Goal: Task Accomplishment & Management: Manage account settings

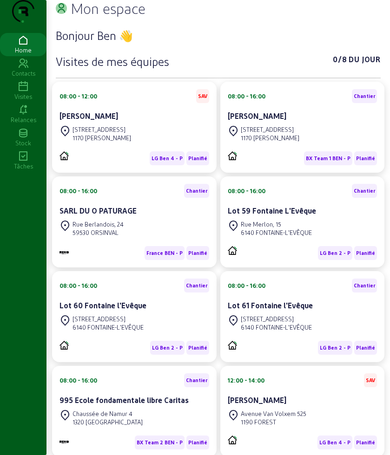
click at [27, 92] on icon at bounding box center [23, 86] width 46 height 11
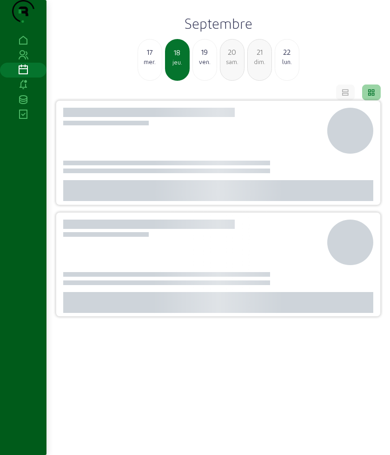
click at [27, 91] on icon at bounding box center [23, 84] width 46 height 11
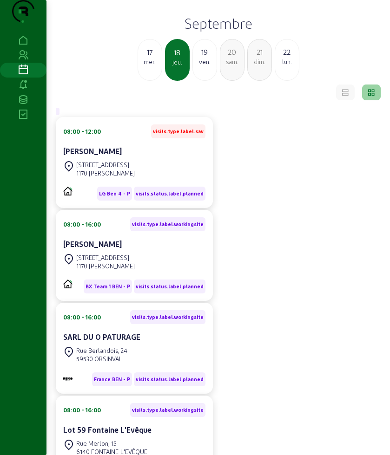
click at [199, 66] on div "ven." at bounding box center [205, 62] width 24 height 8
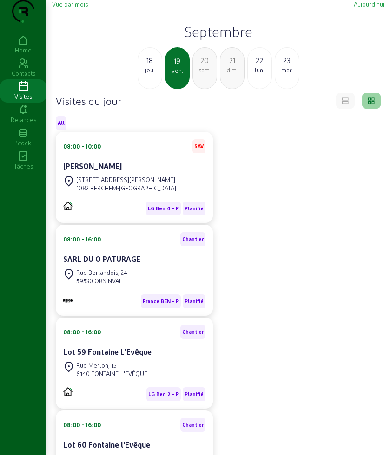
click at [158, 74] on div "jeu." at bounding box center [150, 70] width 24 height 8
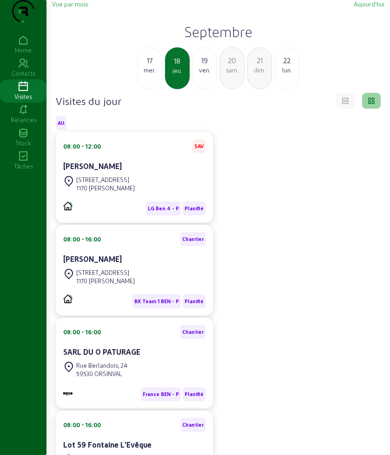
click at [196, 66] on div "19" at bounding box center [205, 60] width 24 height 11
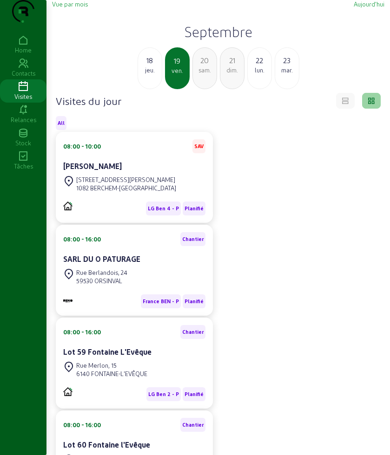
click at [133, 184] on div "[STREET_ADDRESS][PERSON_NAME]" at bounding box center [126, 179] width 100 height 8
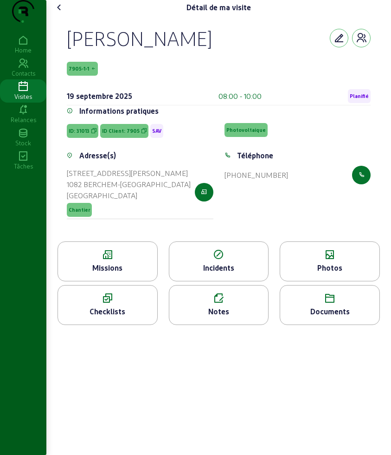
drag, startPoint x: 69, startPoint y: 55, endPoint x: 301, endPoint y: 208, distance: 278.3
click at [301, 208] on cam-empty "[PERSON_NAME] 7905-1-1 [DATE] 08:00 - 10:00 Planifié Informations pratiques ID:…" at bounding box center [219, 128] width 304 height 204
copy cam-empty "[PERSON_NAME] 7905-1-1 [DATE] 08:00 - 10:00 Planifié Informations pratiques ID:…"
click at [128, 260] on icon at bounding box center [107, 254] width 99 height 11
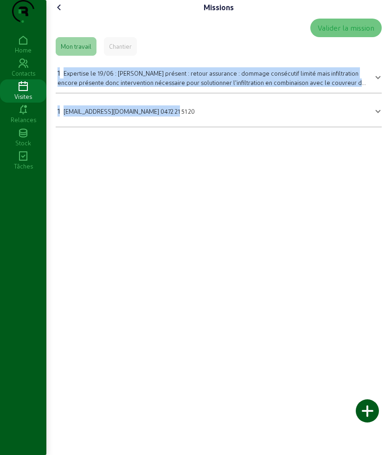
drag, startPoint x: 54, startPoint y: 84, endPoint x: 173, endPoint y: 147, distance: 135.2
click at [173, 131] on div "Valider la mission Mon travail Chantier 1 Expertise le 19/06 : [PERSON_NAME] pr…" at bounding box center [219, 73] width 334 height 116
copy mat-accordion "1 Expertise le 19/06 : Ben pas présent : retour assurance : dommage consécutif …"
click at [65, 13] on icon at bounding box center [59, 7] width 11 height 11
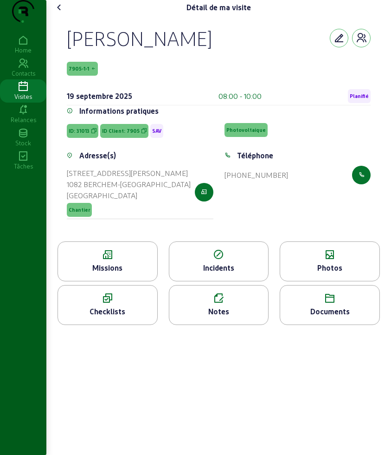
click at [318, 273] on div "Photos" at bounding box center [329, 267] width 99 height 11
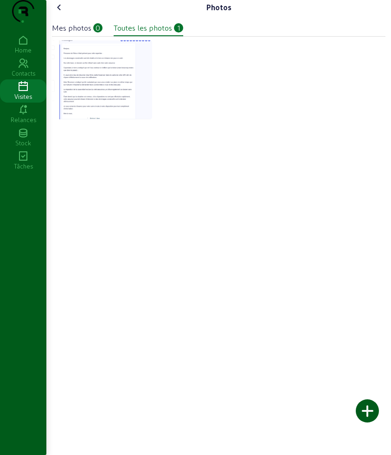
click at [64, 13] on icon at bounding box center [59, 7] width 11 height 11
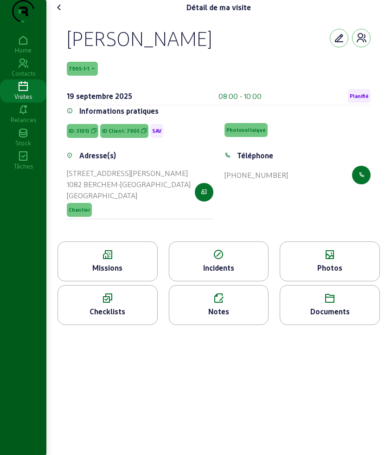
click at [64, 13] on icon at bounding box center [59, 7] width 11 height 11
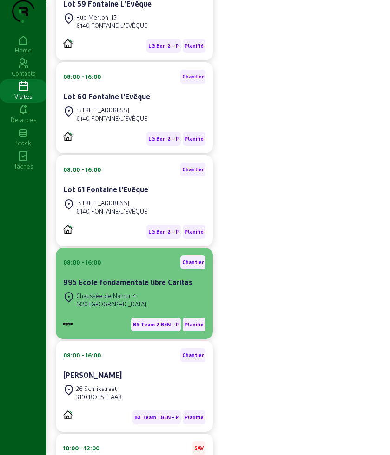
scroll to position [464, 0]
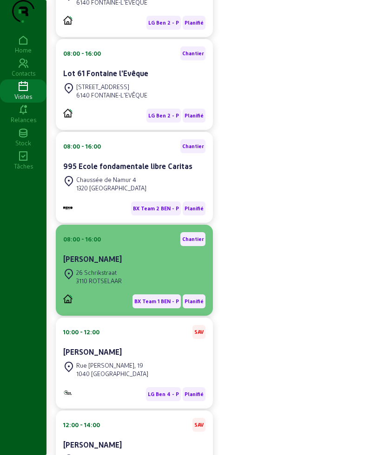
click at [124, 265] on div "[PERSON_NAME]" at bounding box center [134, 258] width 142 height 11
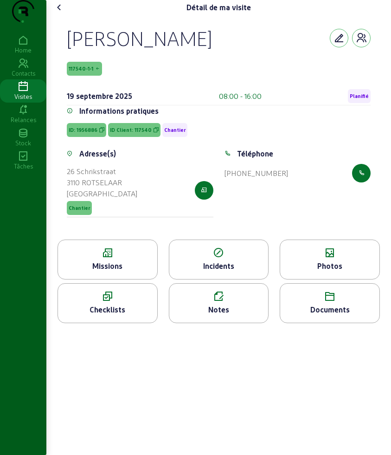
drag, startPoint x: 64, startPoint y: 40, endPoint x: 301, endPoint y: 190, distance: 280.4
click at [301, 190] on div "[PERSON_NAME] 117540-1-1 [DATE] 08:00 - 16:00 Planifié Informations pratiques I…" at bounding box center [219, 127] width 326 height 225
copy cam-empty "[PERSON_NAME] 117540-1-1 [DATE] 08:00 - 16:00 Planifié Informations pratiques I…"
click at [108, 259] on icon at bounding box center [107, 252] width 99 height 11
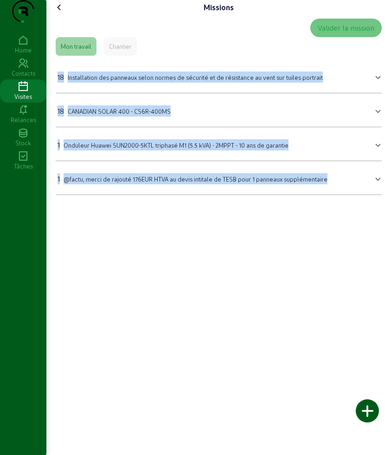
drag, startPoint x: 70, startPoint y: 104, endPoint x: 329, endPoint y: 242, distance: 294.1
click at [329, 242] on div "Missions Valider la mission Mon travail Chantier 18 Installation des panneaux s…" at bounding box center [218, 227] width 345 height 455
copy mat-accordion "18 Installation des panneaux selon normes de sécurité et de résistance au vent …"
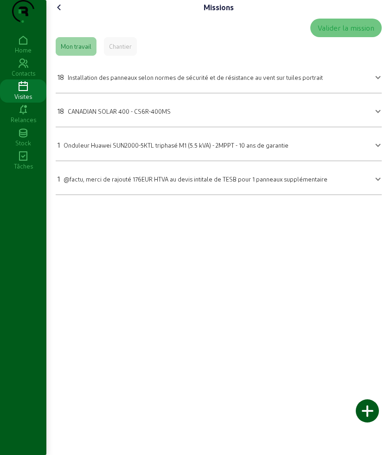
click at [125, 56] on div "Chantier" at bounding box center [120, 46] width 33 height 19
click at [61, 13] on icon at bounding box center [59, 7] width 11 height 11
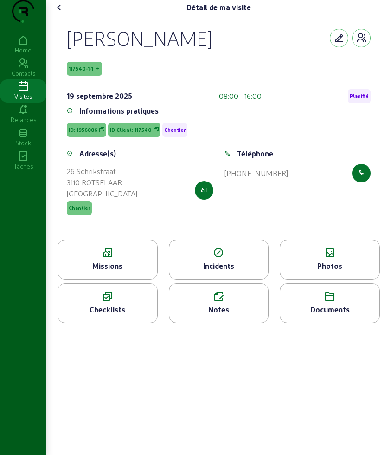
click at [342, 259] on icon at bounding box center [329, 252] width 99 height 11
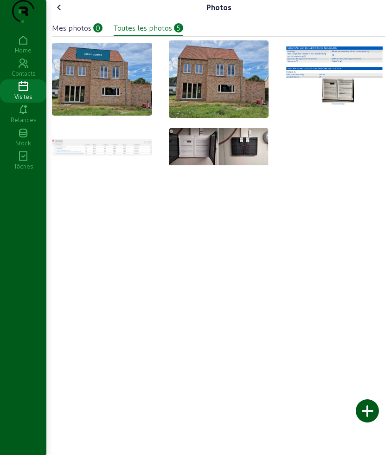
click at [337, 91] on img at bounding box center [336, 78] width 100 height 67
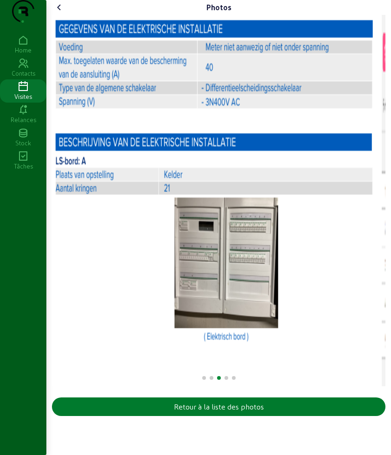
click at [240, 412] on div "Retour à la liste des photos" at bounding box center [219, 406] width 90 height 11
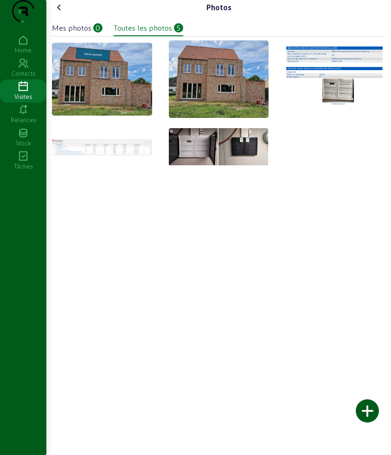
click at [84, 155] on img at bounding box center [102, 147] width 100 height 16
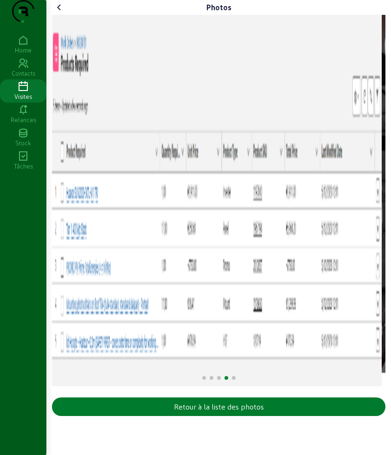
click at [243, 412] on div "Retour à la liste des photos" at bounding box center [219, 406] width 90 height 11
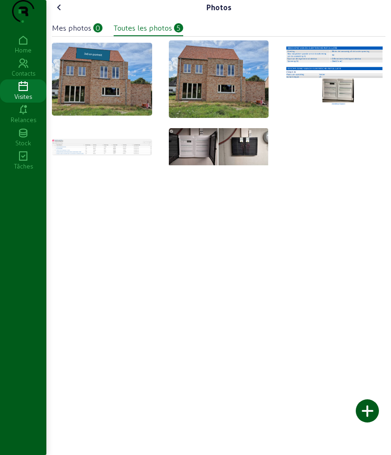
click at [61, 13] on icon at bounding box center [59, 7] width 11 height 11
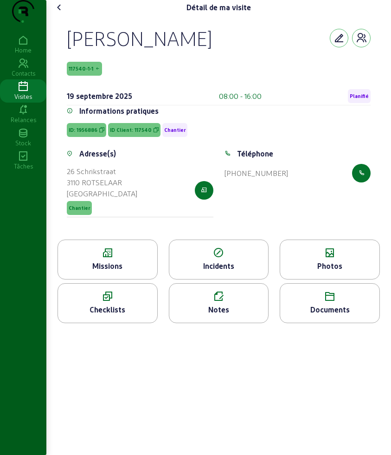
click at [342, 302] on icon at bounding box center [329, 296] width 99 height 11
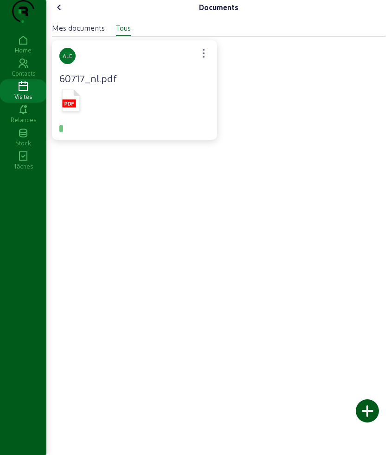
click at [73, 111] on icon at bounding box center [71, 101] width 18 height 22
click at [60, 13] on icon at bounding box center [59, 7] width 11 height 11
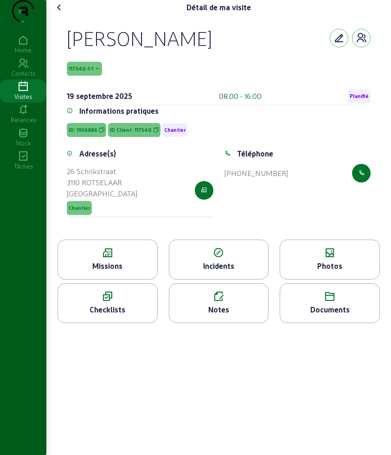
click at [62, 13] on icon at bounding box center [59, 7] width 11 height 11
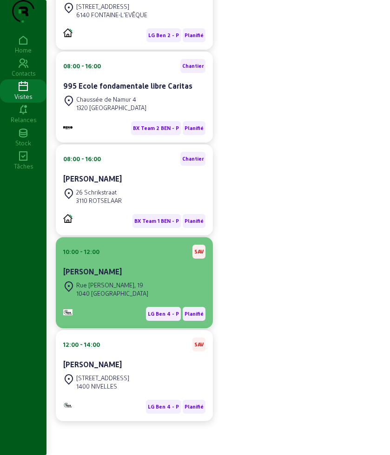
scroll to position [563, 0]
click at [126, 281] on div "[STREET_ADDRESS][PERSON_NAME]" at bounding box center [134, 289] width 142 height 20
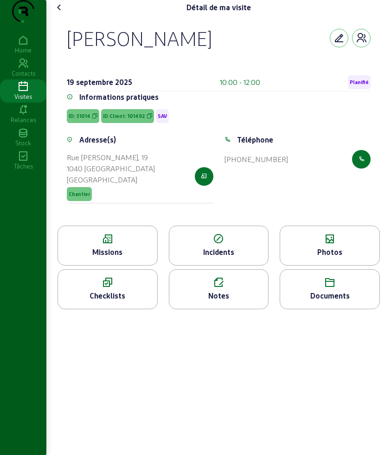
drag, startPoint x: 110, startPoint y: 83, endPoint x: 290, endPoint y: 179, distance: 204.6
click at [290, 179] on div "[PERSON_NAME] [DATE] 10:00 - 12:00 Planifié Informations pratiques ID: 31014 ID…" at bounding box center [219, 120] width 326 height 211
copy cam-empty "[PERSON_NAME] [DATE] 10:00 - 12:00 Planifié Informations pratiques ID: 31014 ID…"
click at [142, 245] on icon at bounding box center [107, 239] width 99 height 11
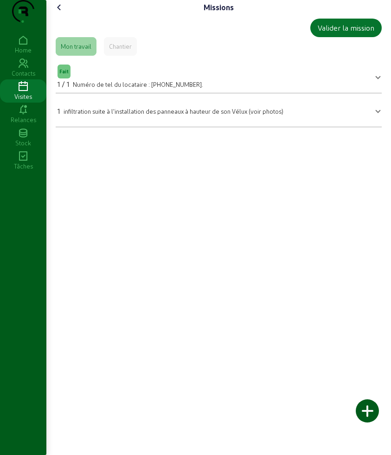
drag, startPoint x: 59, startPoint y: 131, endPoint x: 300, endPoint y: 147, distance: 241.0
click at [300, 131] on div "Valider la mission Mon travail Chantier Fait 1 / 1 Numéro de tel du locataire :…" at bounding box center [219, 73] width 334 height 116
copy div "1 infiltration suite à l'installation des panneaux à hauteur de son Vélux (voir…"
click at [58, 13] on icon at bounding box center [59, 7] width 11 height 11
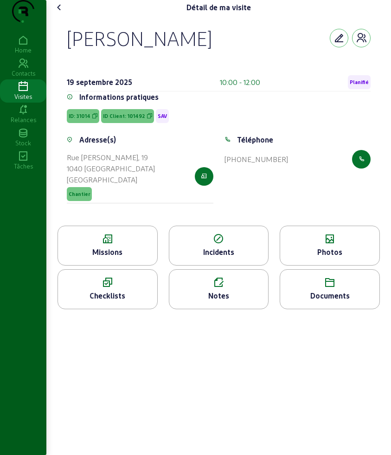
click at [310, 258] on div "Photos" at bounding box center [329, 252] width 99 height 11
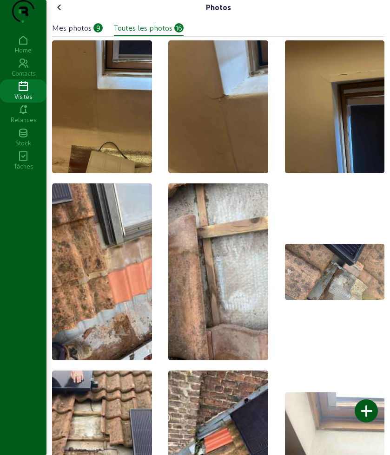
click at [62, 13] on icon at bounding box center [59, 7] width 11 height 11
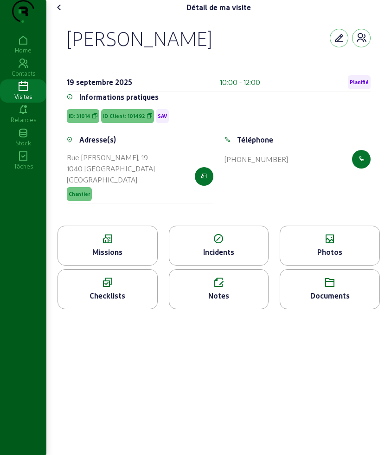
click at [65, 13] on icon at bounding box center [59, 7] width 11 height 11
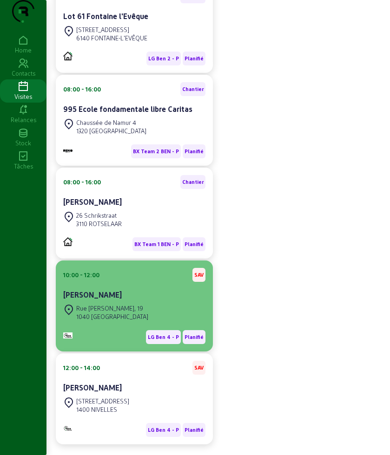
scroll to position [563, 0]
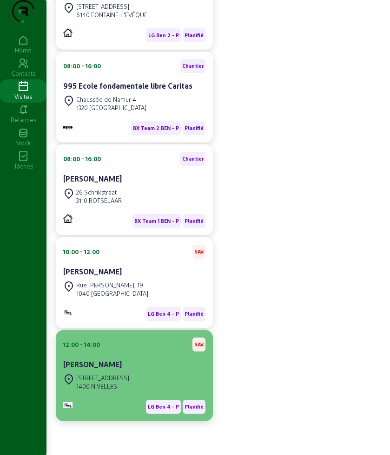
click at [137, 363] on div "[PERSON_NAME]" at bounding box center [134, 364] width 142 height 11
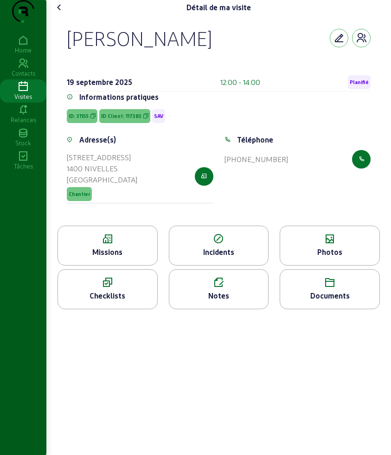
click at [112, 258] on div "Missions" at bounding box center [107, 252] width 99 height 11
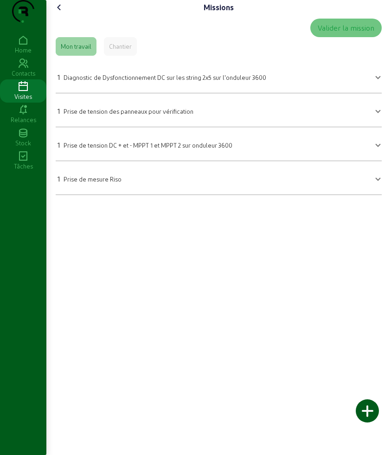
click at [59, 13] on icon at bounding box center [59, 7] width 11 height 11
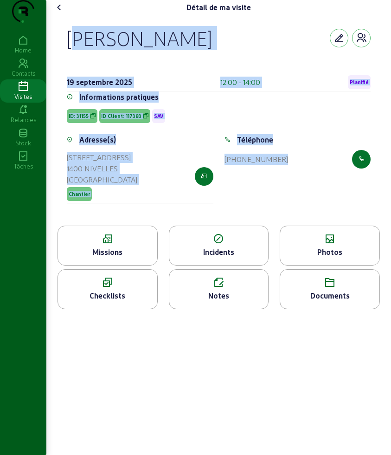
drag, startPoint x: 68, startPoint y: 52, endPoint x: 345, endPoint y: 196, distance: 312.7
click at [345, 196] on div "[PERSON_NAME] [DATE] 12:00 - 14:00 Planifié Informations pratiques ID: 31155 ID…" at bounding box center [219, 120] width 326 height 211
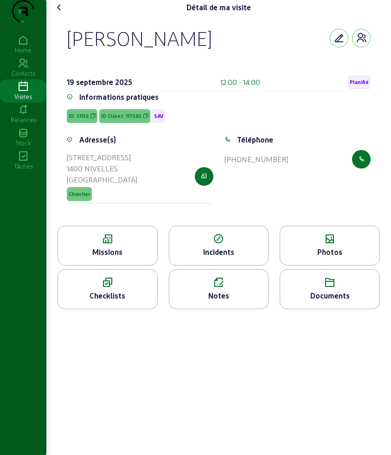
click at [106, 247] on div "Missions" at bounding box center [108, 246] width 100 height 40
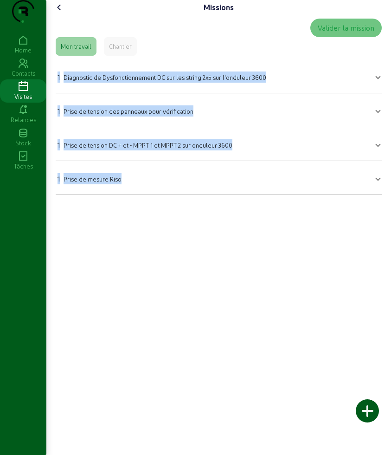
drag, startPoint x: 91, startPoint y: 107, endPoint x: 236, endPoint y: 224, distance: 186.2
click at [236, 224] on div "Missions Valider la mission Mon travail Chantier 1 Diagnostic de Dysfonctionnem…" at bounding box center [218, 227] width 345 height 455
copy mat-accordion "1 Diagnostic de Dysfonctionnement DC sur les string 2x5 sur l'onduleur 3600 Dia…"
click at [57, 13] on icon at bounding box center [59, 7] width 11 height 11
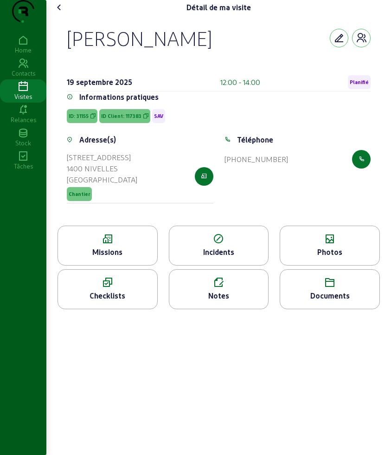
click at [340, 258] on div "Photos" at bounding box center [329, 252] width 99 height 11
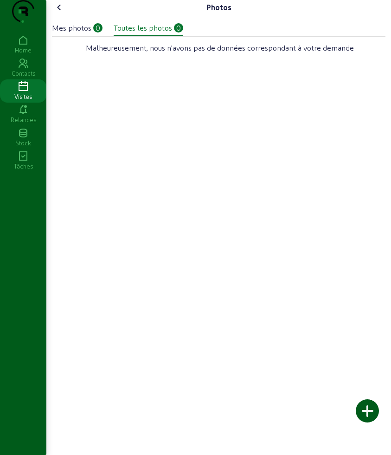
click at [67, 15] on cam-font-icon at bounding box center [59, 7] width 15 height 15
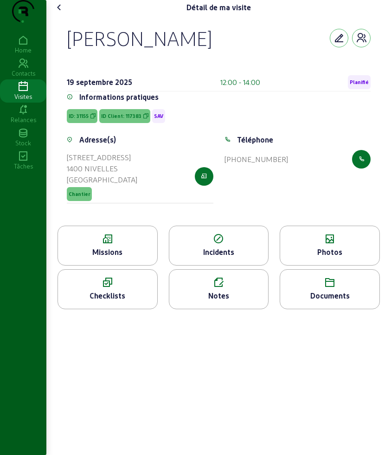
click at [345, 288] on icon at bounding box center [329, 282] width 99 height 11
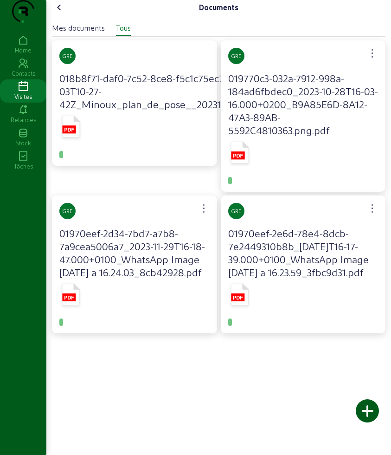
click at [76, 133] on rect at bounding box center [68, 129] width 13 height 8
click at [246, 163] on icon at bounding box center [240, 153] width 18 height 22
click at [251, 310] on icon at bounding box center [239, 295] width 23 height 27
click at [135, 312] on div at bounding box center [134, 295] width 150 height 31
click at [71, 305] on icon at bounding box center [71, 294] width 18 height 22
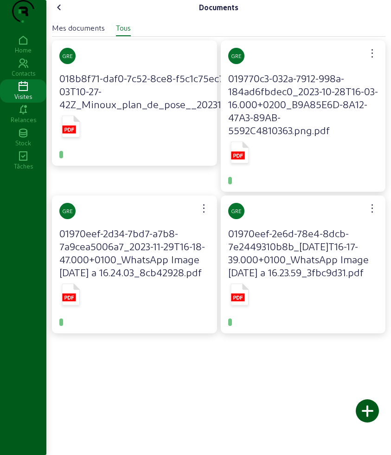
click at [54, 15] on cam-font-icon at bounding box center [59, 7] width 15 height 15
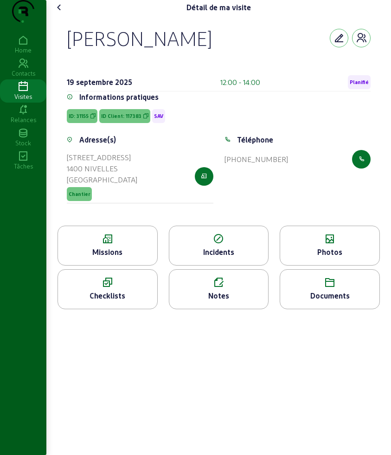
click at [63, 15] on cam-font-icon at bounding box center [59, 7] width 15 height 15
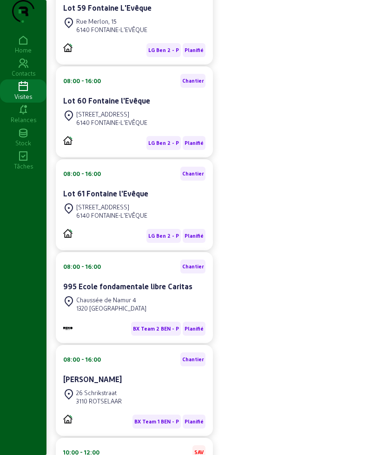
scroll to position [348, 0]
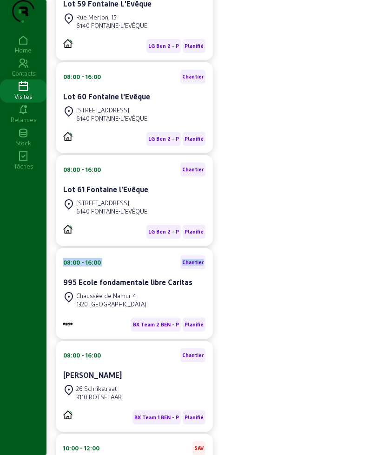
drag, startPoint x: 389, startPoint y: 252, endPoint x: 390, endPoint y: 274, distance: 21.8
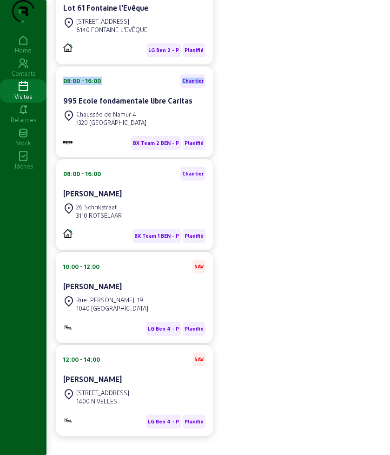
scroll to position [515, 0]
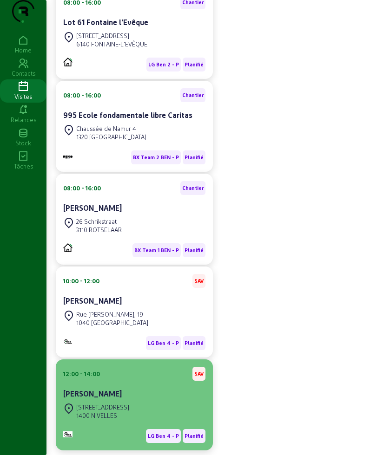
click at [129, 381] on div "12:00 - 14:00 SAV" at bounding box center [134, 374] width 142 height 14
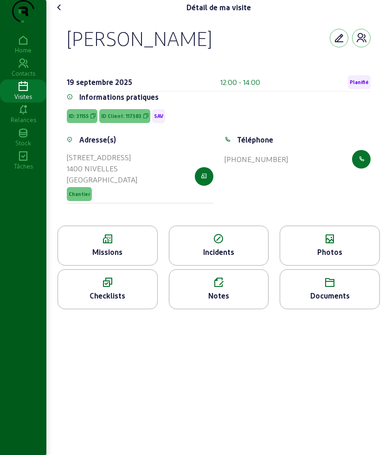
click at [123, 245] on icon at bounding box center [107, 239] width 99 height 11
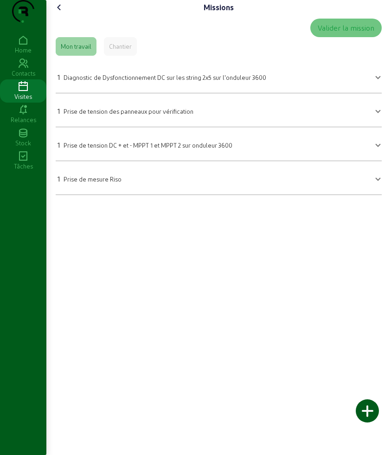
click at [65, 13] on icon at bounding box center [59, 7] width 11 height 11
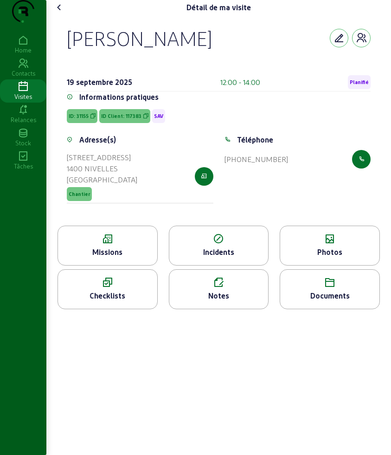
click at [65, 13] on icon at bounding box center [59, 7] width 11 height 11
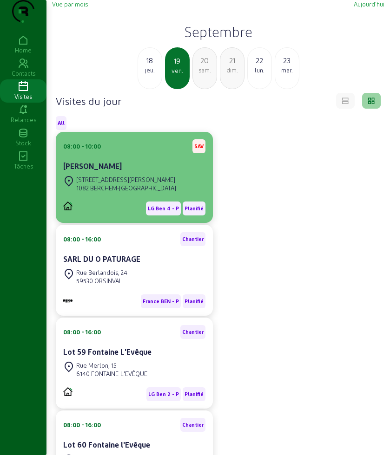
click at [104, 170] on cam-card-title "[PERSON_NAME]" at bounding box center [92, 166] width 58 height 9
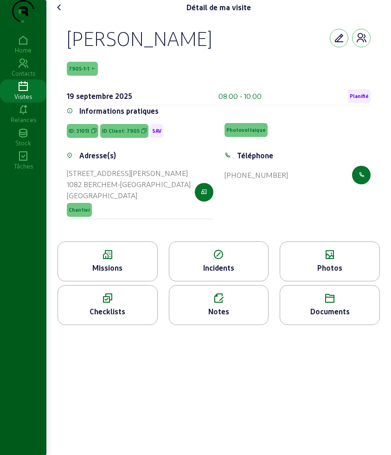
click at [123, 273] on div "Missions" at bounding box center [107, 267] width 99 height 11
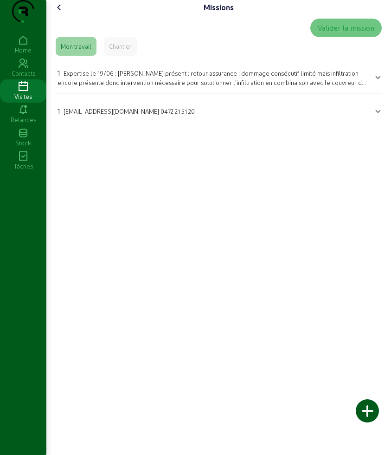
click at [342, 89] on span "Expertise le 19/06 : [PERSON_NAME] présent : retour assurance : dommage consécu…" at bounding box center [212, 82] width 309 height 25
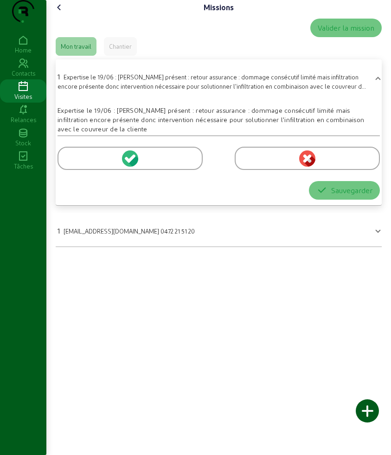
click at [63, 13] on icon at bounding box center [59, 7] width 11 height 11
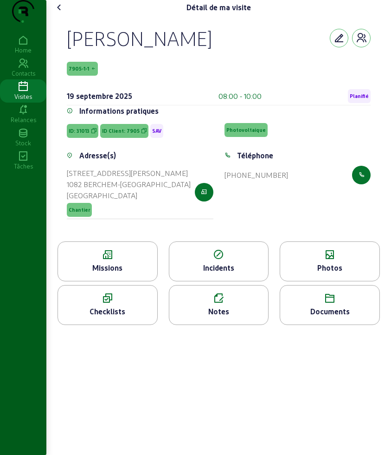
drag, startPoint x: 81, startPoint y: 58, endPoint x: 257, endPoint y: 67, distance: 176.2
click at [257, 67] on div "[PERSON_NAME] 7905-1-1 [DATE] 08:00 - 10:00 Planifié Informations pratiques ID:…" at bounding box center [219, 128] width 326 height 227
copy div "[PERSON_NAME]"
click at [60, 13] on icon at bounding box center [59, 7] width 11 height 11
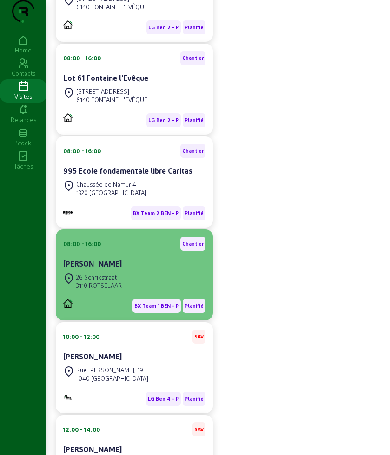
scroll to position [522, 0]
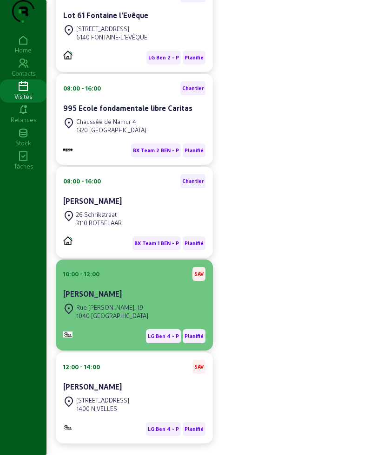
click at [147, 322] on div "[STREET_ADDRESS][PERSON_NAME]" at bounding box center [134, 311] width 142 height 20
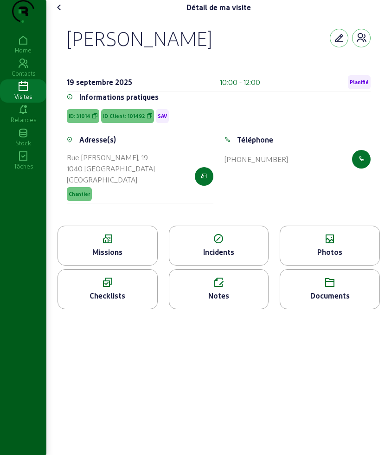
click at [113, 245] on icon at bounding box center [107, 239] width 99 height 11
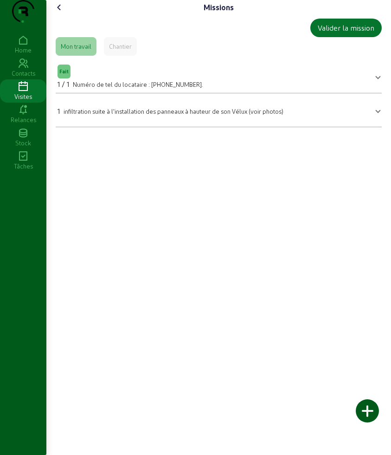
click at [61, 13] on icon at bounding box center [59, 7] width 11 height 11
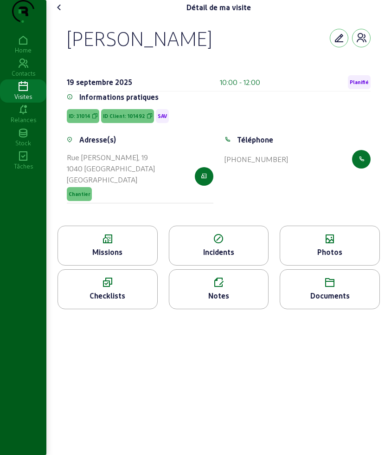
drag, startPoint x: 66, startPoint y: 52, endPoint x: 220, endPoint y: 56, distance: 153.7
click at [220, 56] on div "[PERSON_NAME] [DATE] 10:00 - 12:00 Planifié Informations pratiques ID: 31014 ID…" at bounding box center [219, 120] width 326 height 211
drag, startPoint x: 301, startPoint y: 235, endPoint x: 304, endPoint y: 257, distance: 21.5
click at [301, 226] on div "[PERSON_NAME] [DATE] 10:00 - 12:00 Planifié Informations pratiques ID: 31014 ID…" at bounding box center [219, 120] width 326 height 211
click at [304, 245] on icon at bounding box center [329, 239] width 99 height 11
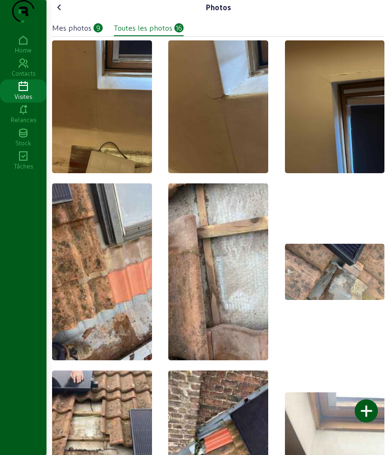
click at [55, 15] on cam-font-icon at bounding box center [59, 7] width 15 height 15
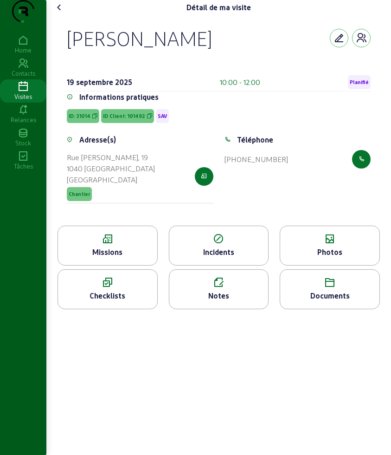
click at [55, 15] on cam-font-icon at bounding box center [59, 7] width 15 height 15
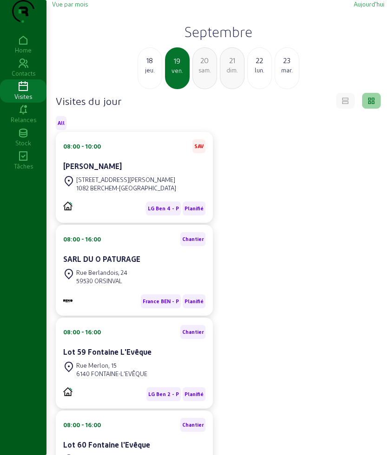
click at [262, 74] on div "lun." at bounding box center [259, 70] width 24 height 8
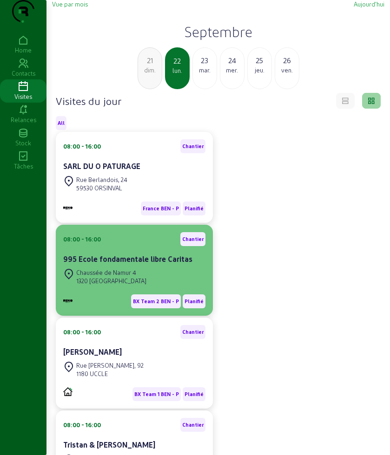
click at [89, 285] on div "1320 [GEOGRAPHIC_DATA]" at bounding box center [111, 281] width 70 height 8
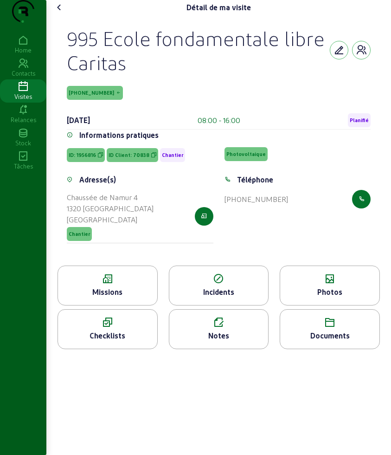
click at [58, 13] on icon at bounding box center [59, 7] width 11 height 11
